Goal: Use online tool/utility

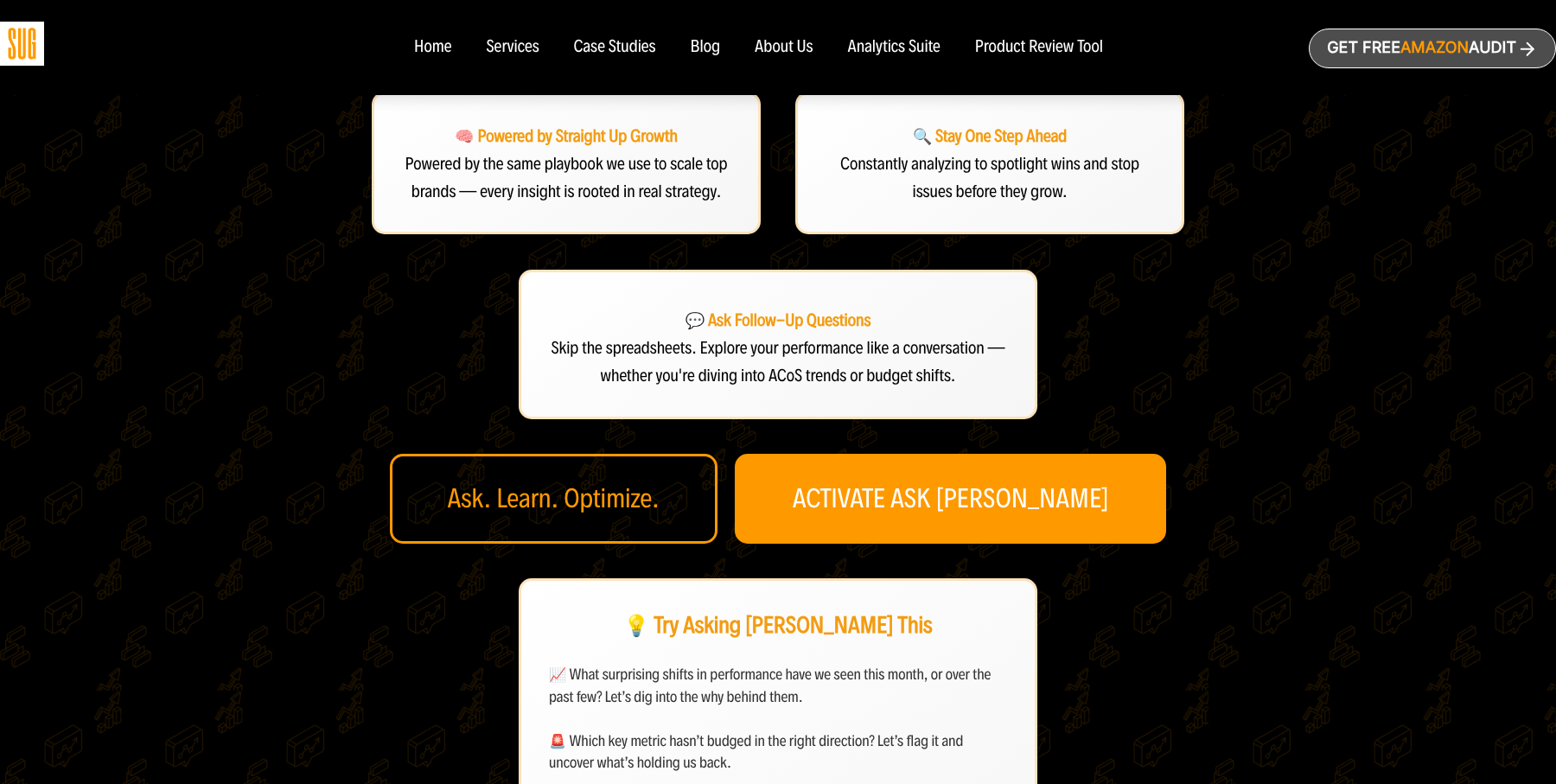
scroll to position [382, 0]
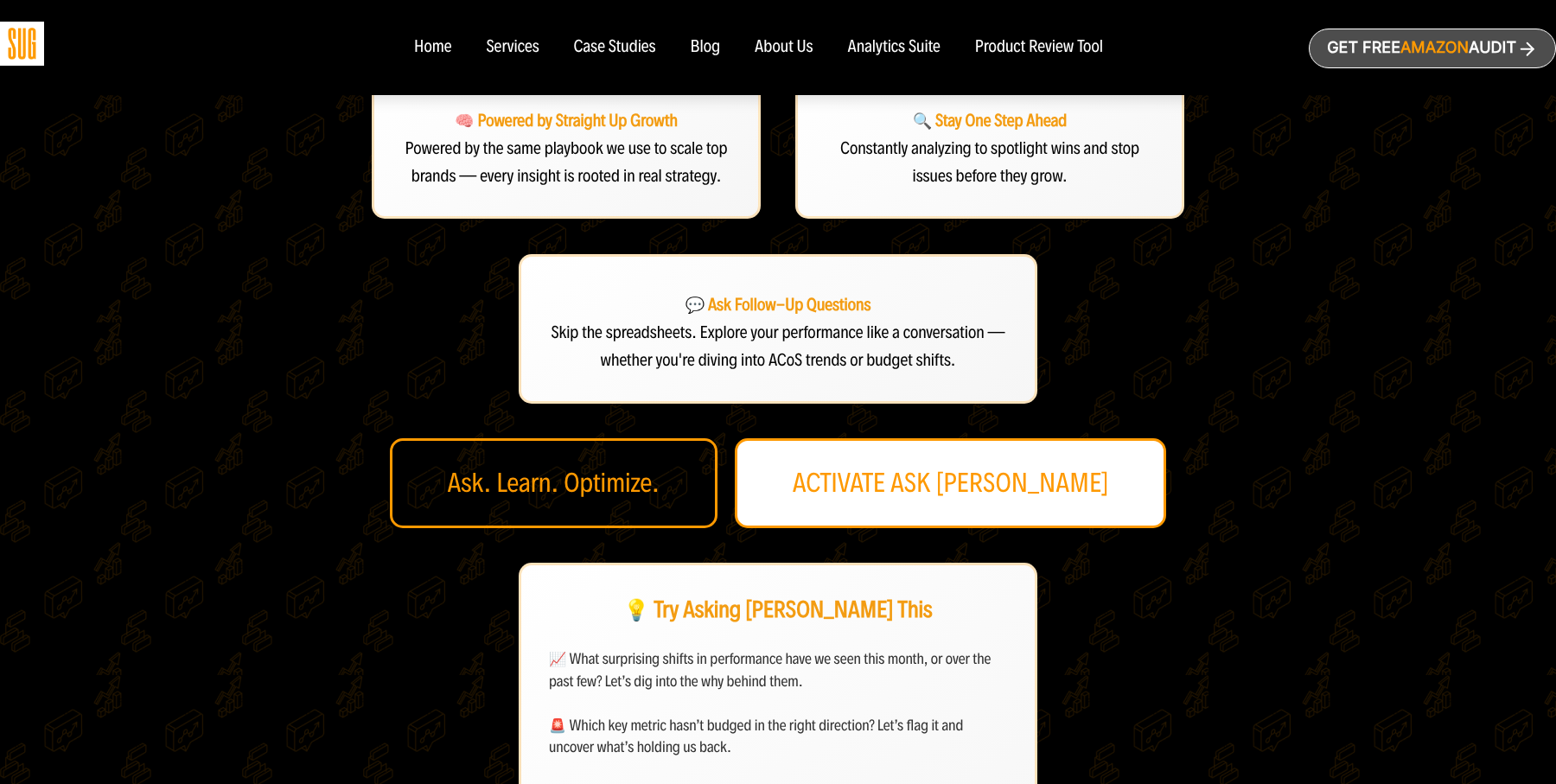
click at [979, 474] on link "ACTIVATE ASK DAN" at bounding box center [951, 483] width 432 height 89
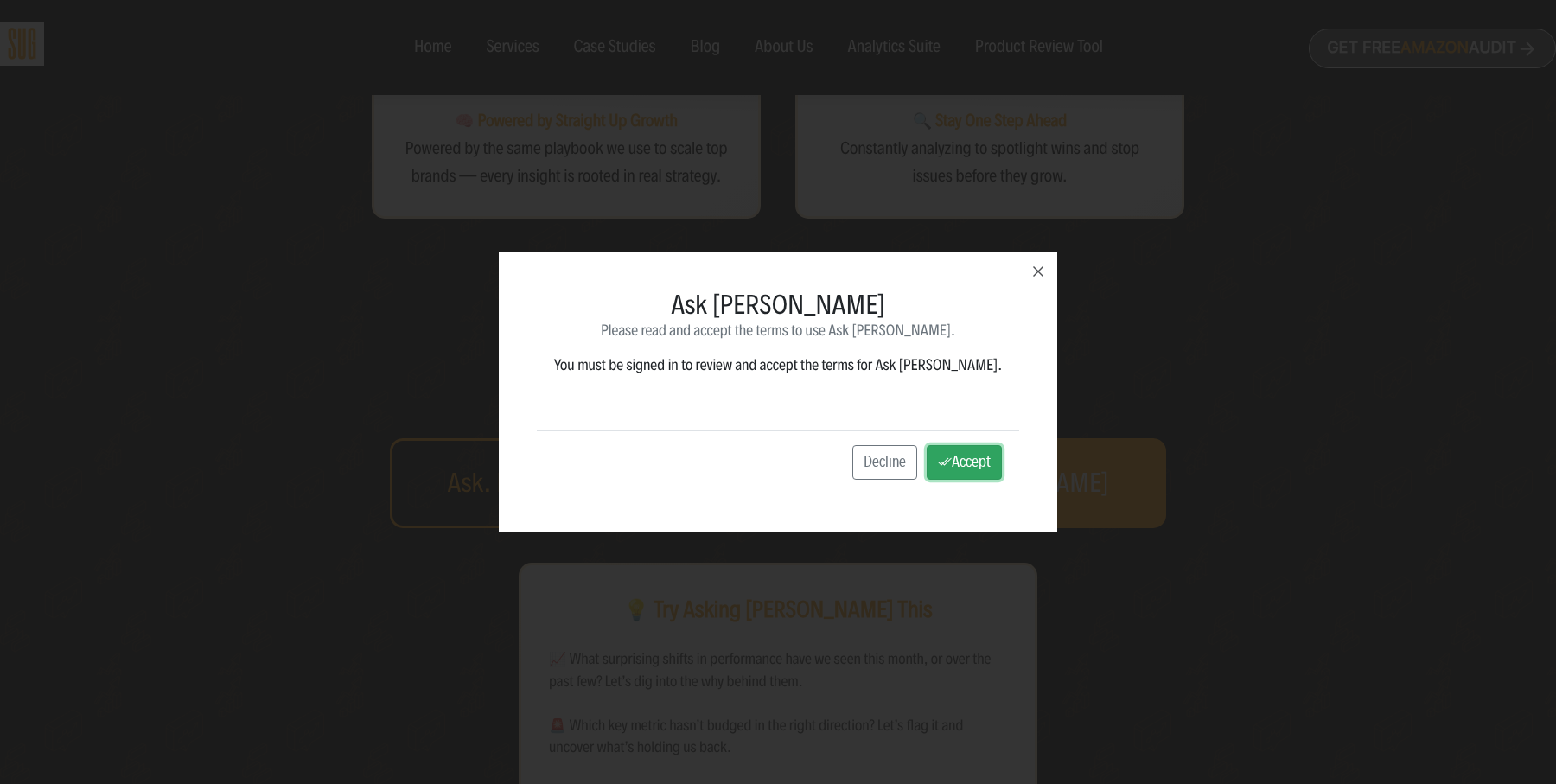
click at [931, 468] on button "Accept" at bounding box center [964, 462] width 75 height 34
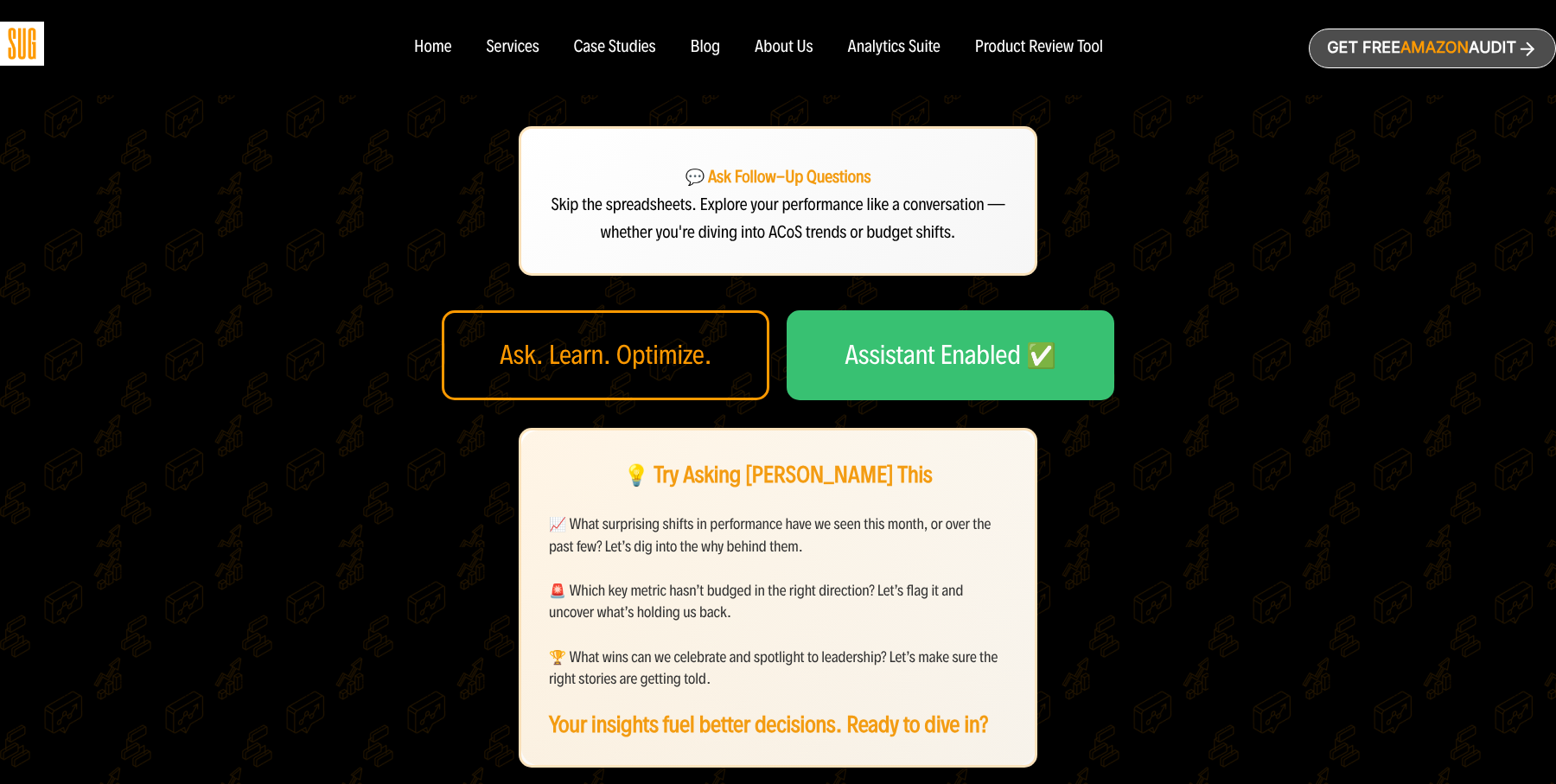
scroll to position [494, 0]
